Goal: Information Seeking & Learning: Learn about a topic

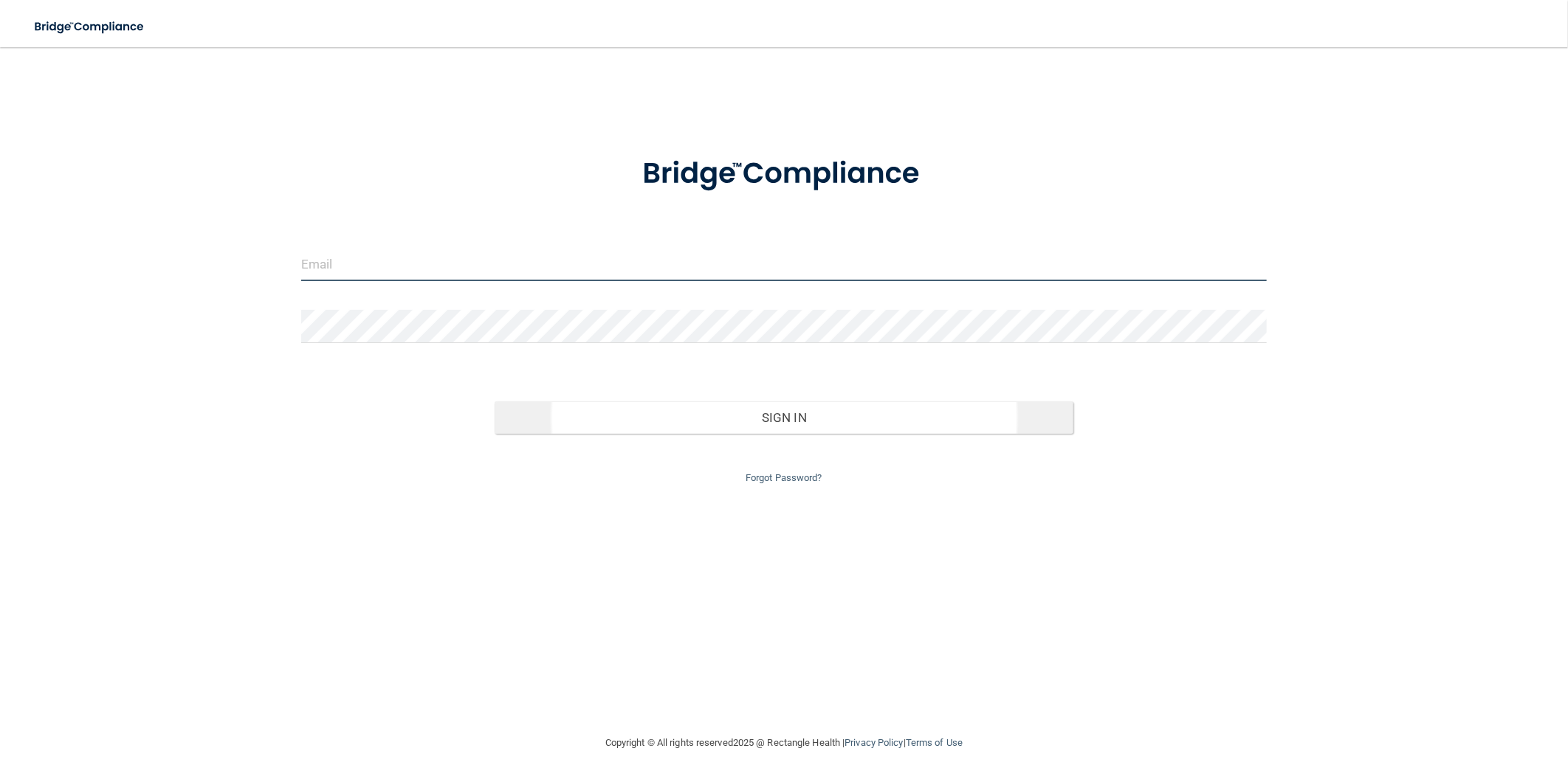
type input "[EMAIL_ADDRESS][DOMAIN_NAME]"
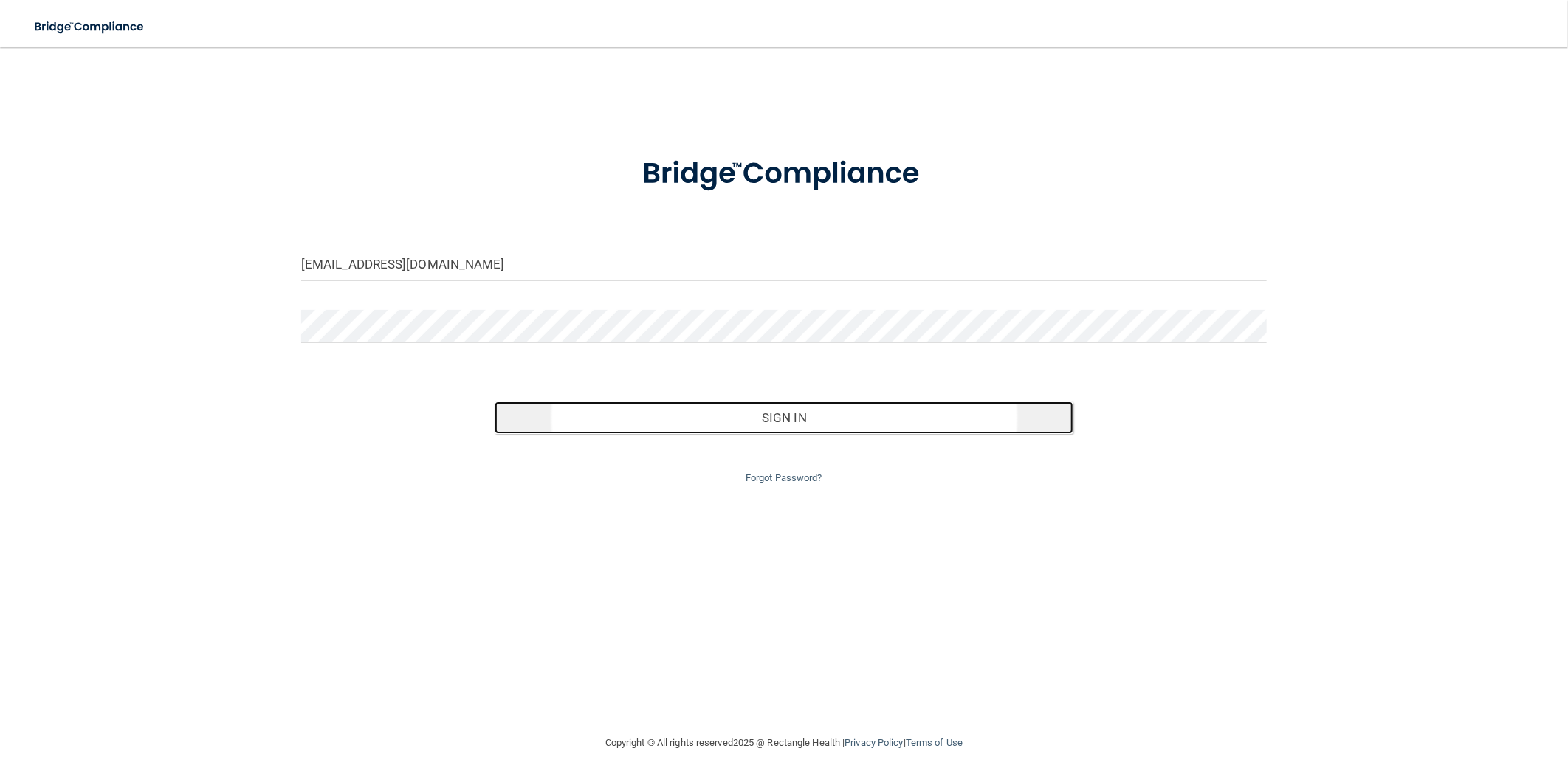
click at [896, 421] on button "Sign In" at bounding box center [784, 417] width 580 height 33
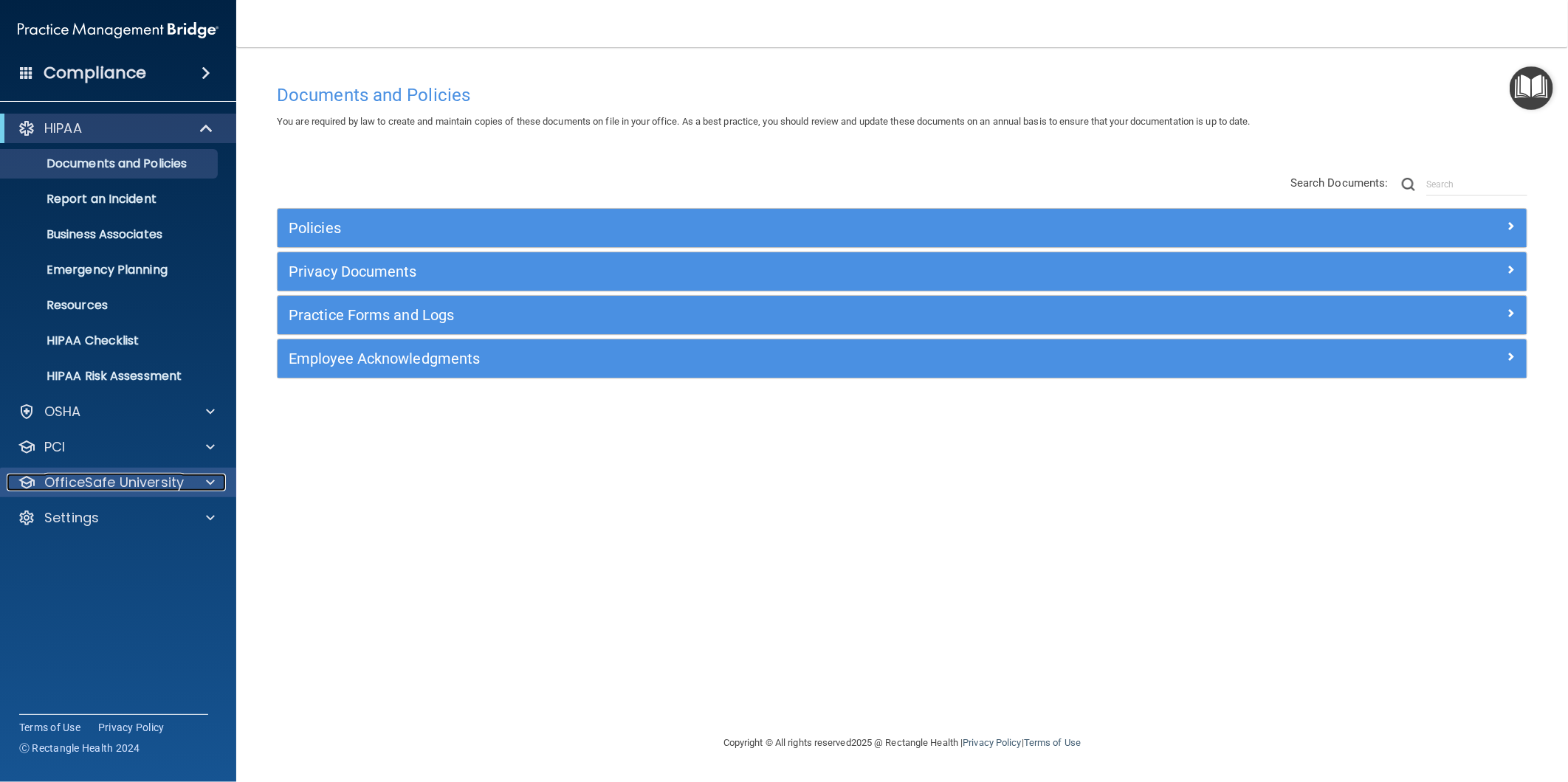
click at [198, 478] on div at bounding box center [208, 483] width 37 height 18
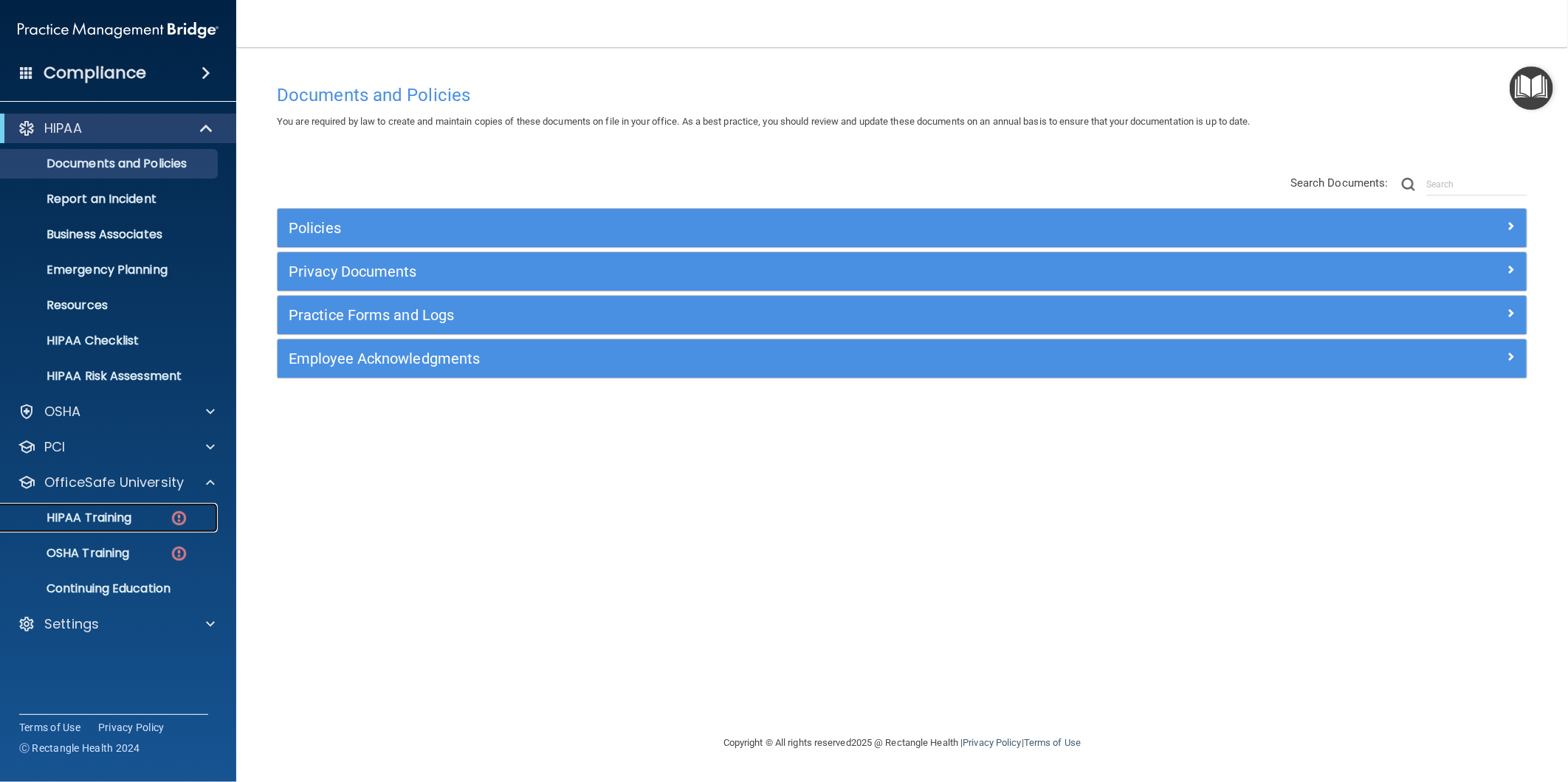
click at [129, 520] on p "HIPAA Training" at bounding box center [70, 518] width 122 height 15
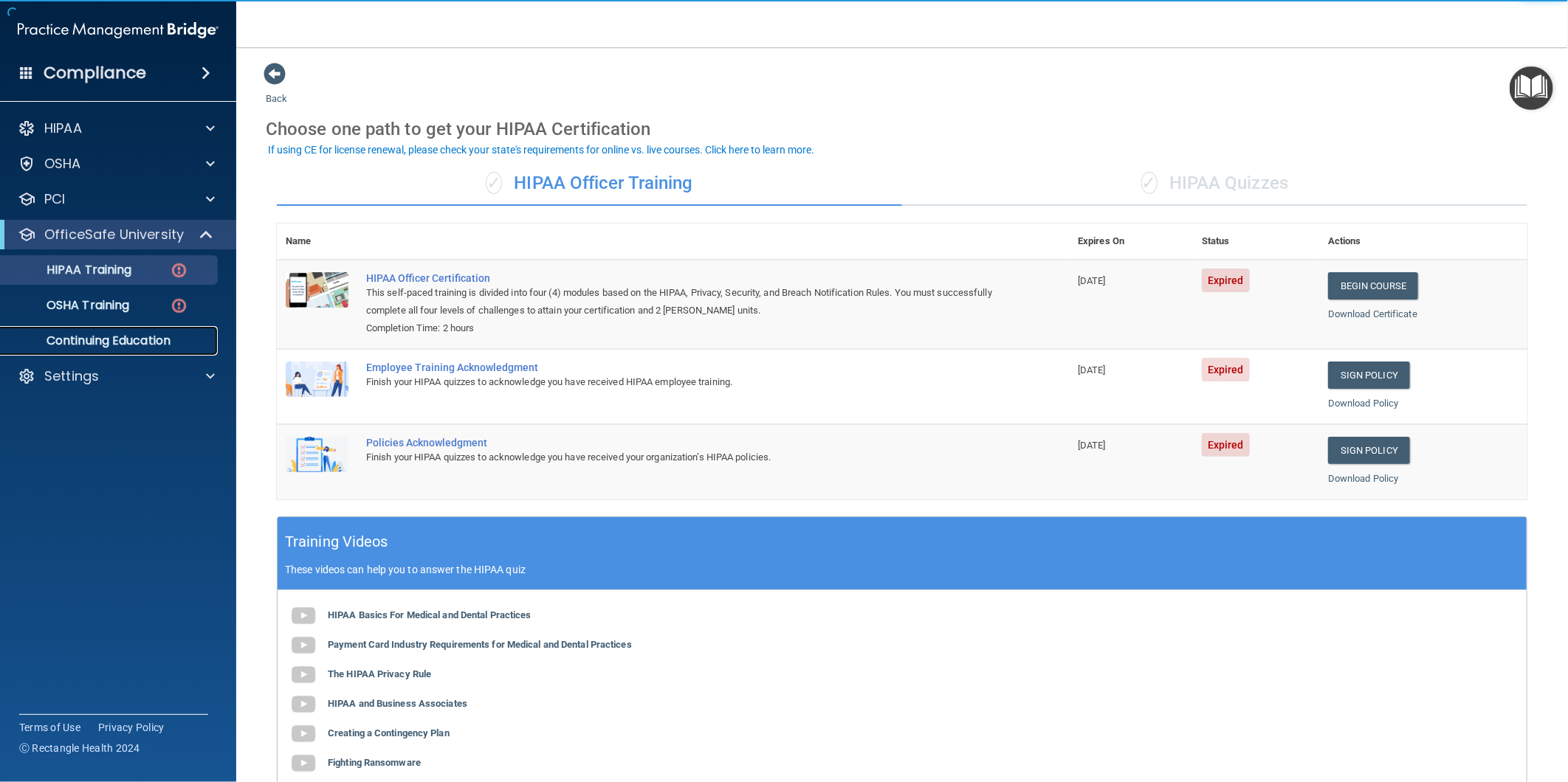
click at [118, 344] on p "Continuing Education" at bounding box center [110, 341] width 202 height 15
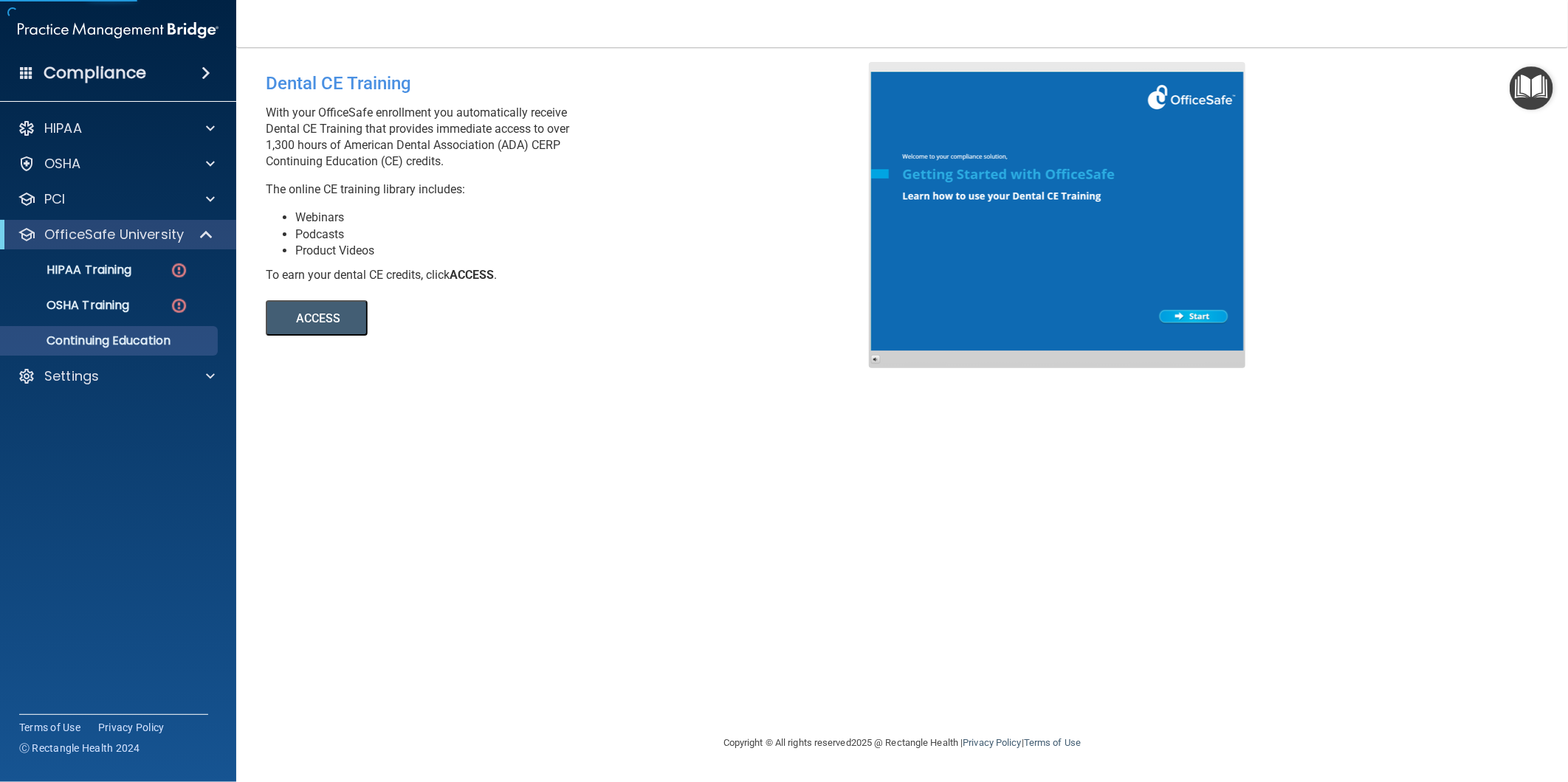
click at [322, 317] on button "ACCESS" at bounding box center [317, 318] width 102 height 35
